Goal: Information Seeking & Learning: Learn about a topic

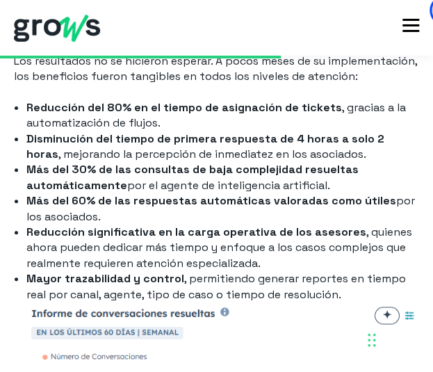
scroll to position [3750, 0]
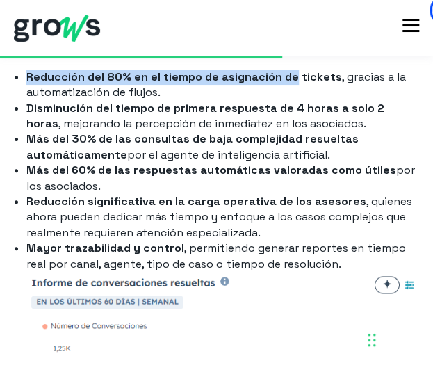
drag, startPoint x: 290, startPoint y: 92, endPoint x: 17, endPoint y: 97, distance: 273.0
click at [26, 97] on li "Reducción del 80% en el tiempo de asignación de tickets , gracias a la automati…" at bounding box center [222, 84] width 392 height 31
copy strong "Reducción del 80% en el tiempo de asignación de"
click at [157, 177] on strong "Más del 60% de las respuestas automáticas valoradas como útiles" at bounding box center [210, 169] width 369 height 15
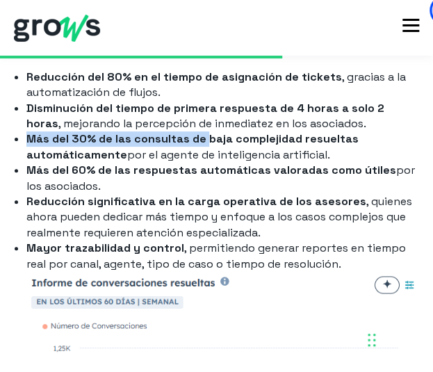
drag, startPoint x: 26, startPoint y: 151, endPoint x: 201, endPoint y: 153, distance: 175.0
click at [201, 153] on strong "Más del 30% de las consultas de baja complejidad resueltas automáticamente" at bounding box center [192, 146] width 332 height 30
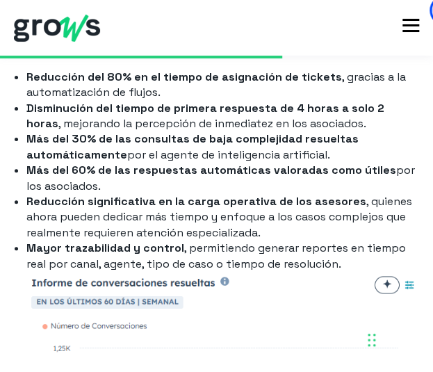
click at [150, 177] on strong "Más del 60% de las respuestas automáticas valoradas como útiles" at bounding box center [210, 169] width 369 height 15
drag, startPoint x: 29, startPoint y: 153, endPoint x: 92, endPoint y: 152, distance: 63.2
click at [92, 152] on strong "Más del 30% de las consultas de baja complejidad resueltas automáticamente" at bounding box center [192, 146] width 332 height 30
copy strong "Más del 30%"
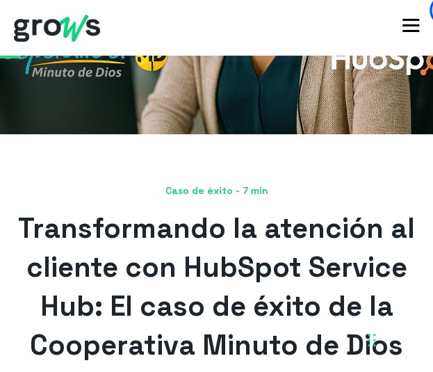
scroll to position [278, 0]
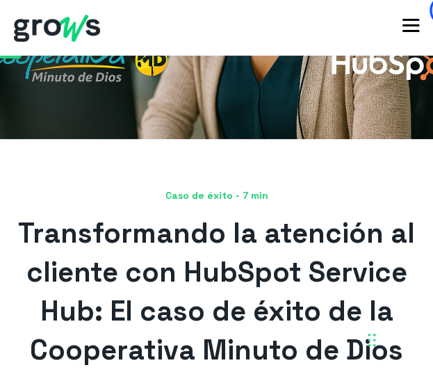
drag, startPoint x: 256, startPoint y: 216, endPoint x: 181, endPoint y: 220, distance: 74.4
click at [181, 220] on span "Transformando la atención al cliente con HubSpot Service Hub: El caso de éxito …" at bounding box center [216, 291] width 397 height 152
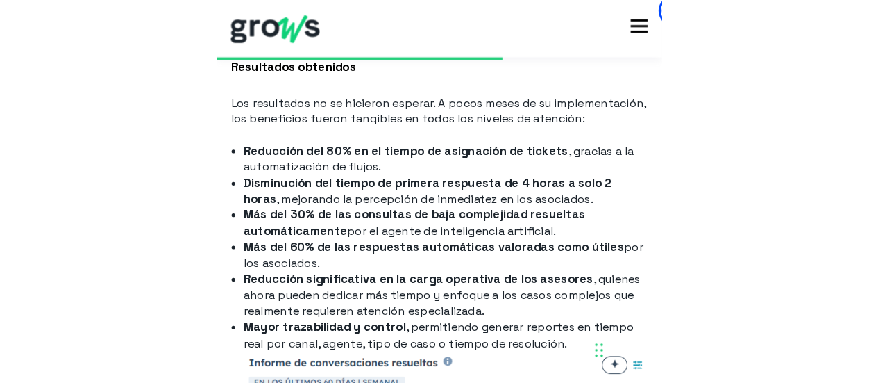
scroll to position [3750, 0]
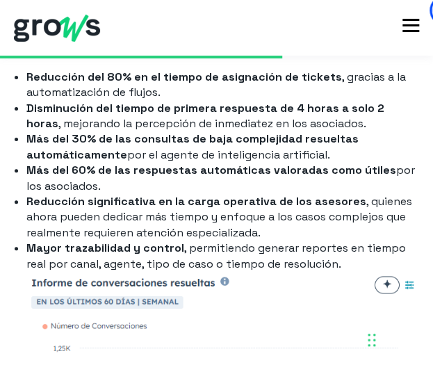
click at [383, 233] on li "Reducción significativa en la carga operativa de los asesores , quienes ahora p…" at bounding box center [222, 217] width 392 height 47
drag, startPoint x: 30, startPoint y: 119, endPoint x: 90, endPoint y: 123, distance: 60.5
click at [90, 123] on strong "Disminución del tiempo de primera respuesta de 4 horas a solo 2 horas" at bounding box center [205, 116] width 358 height 30
click at [90, 124] on strong "Disminución del tiempo de primera respuesta de 4 horas a solo 2 horas" at bounding box center [205, 116] width 358 height 30
drag, startPoint x: 90, startPoint y: 120, endPoint x: -1, endPoint y: 122, distance: 91.0
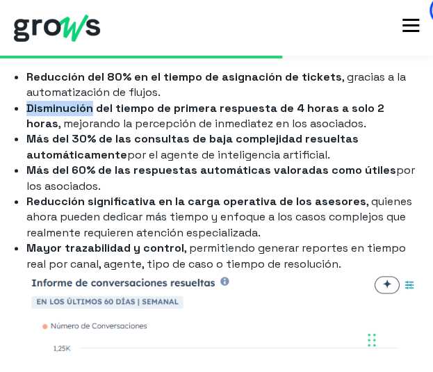
copy strong "Disminución"
click at [128, 162] on li "Más del 30% de las consultas de baja complejidad resueltas automáticamente por …" at bounding box center [222, 146] width 392 height 31
click at [241, 124] on strong "Disminución del tiempo de primera respuesta de 4 horas a solo 2 horas" at bounding box center [205, 116] width 358 height 30
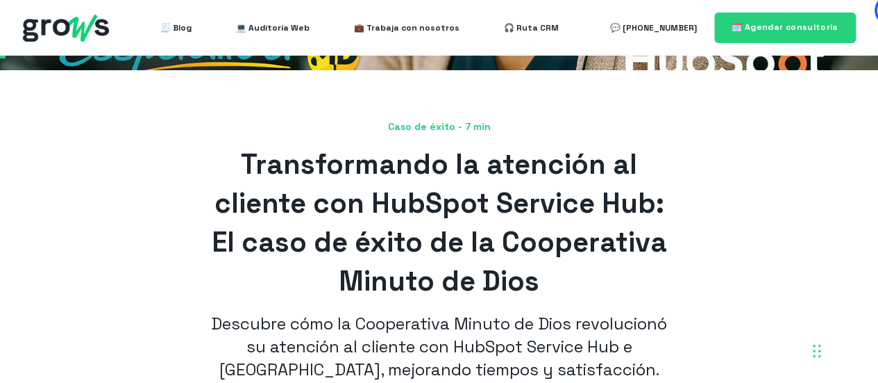
scroll to position [0, 0]
